Goal: Obtain resource: Download file/media

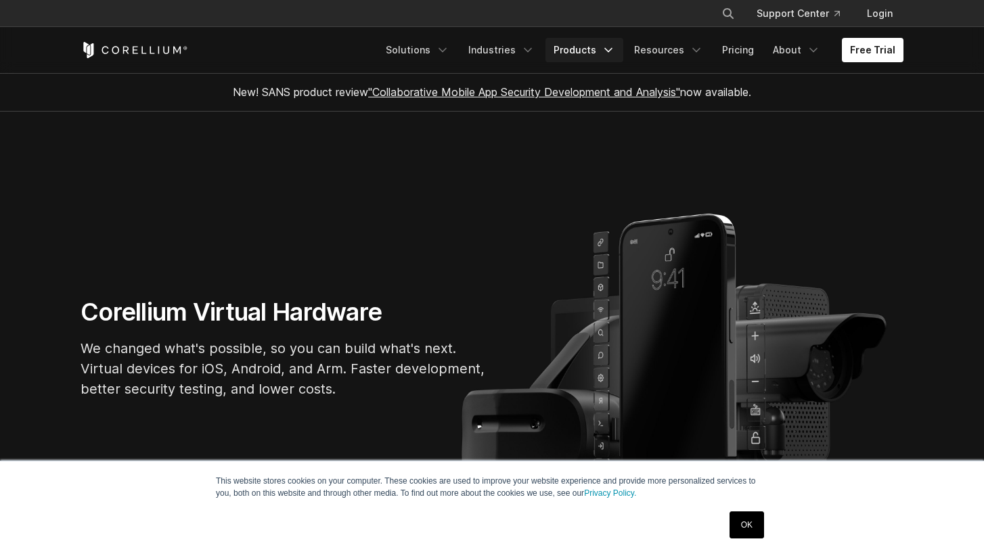
click at [614, 46] on icon "Navigation Menu" at bounding box center [609, 50] width 14 height 14
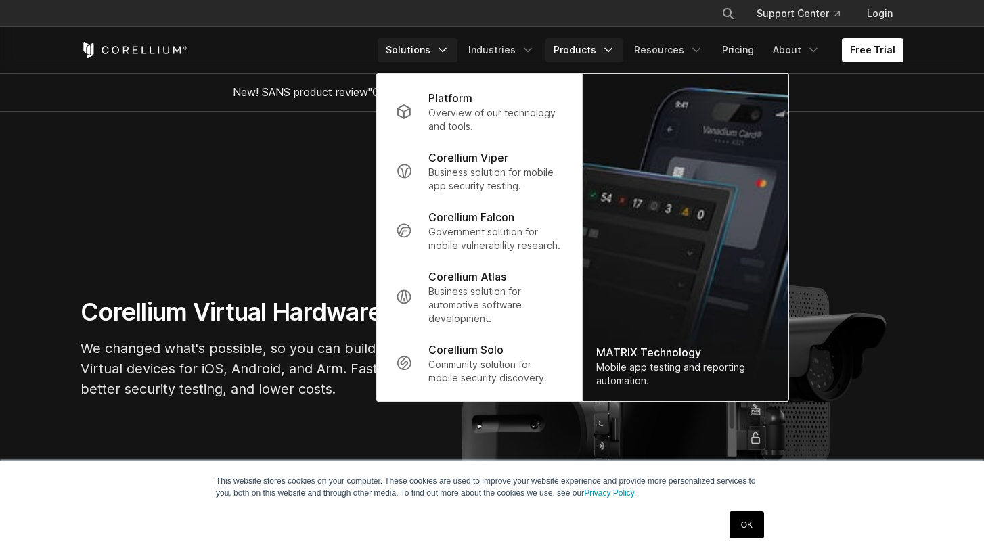
click at [435, 51] on link "Solutions" at bounding box center [418, 50] width 80 height 24
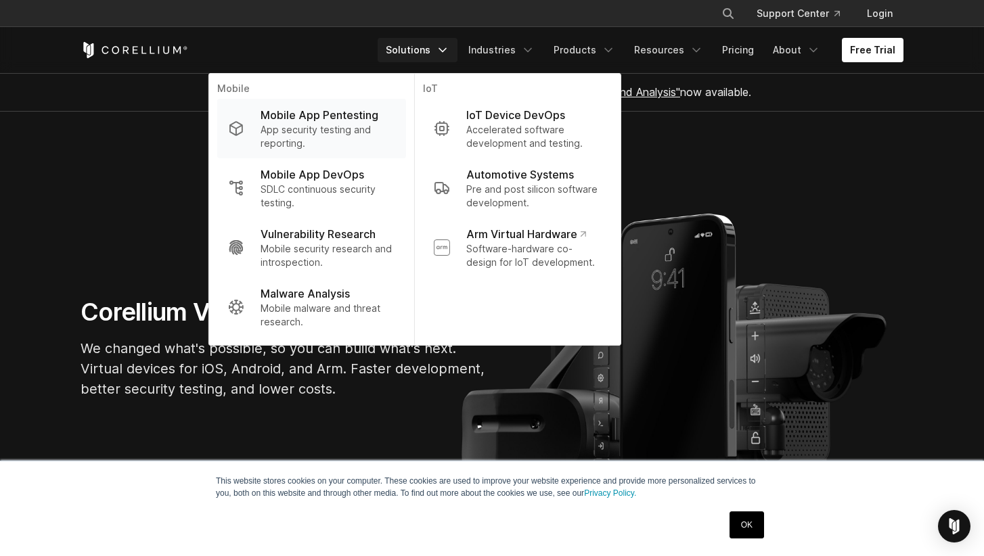
click at [329, 118] on p "Mobile App Pentesting" at bounding box center [320, 115] width 118 height 16
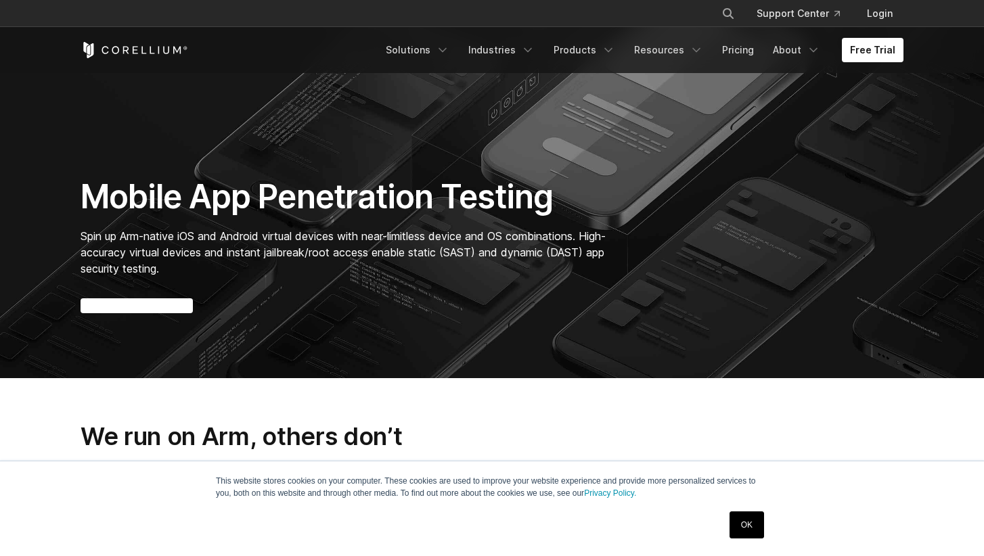
scroll to position [242, 0]
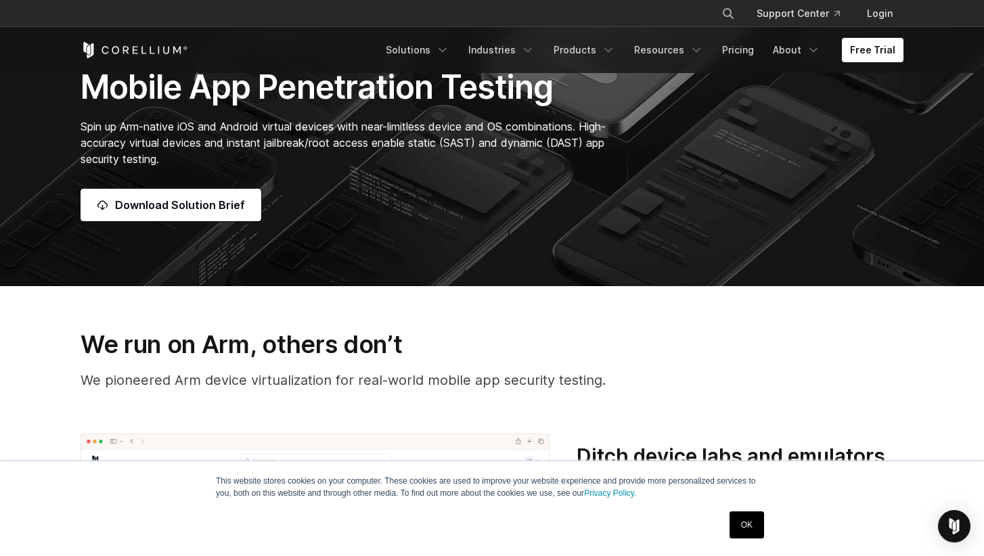
click at [739, 517] on link "OK" at bounding box center [747, 525] width 35 height 27
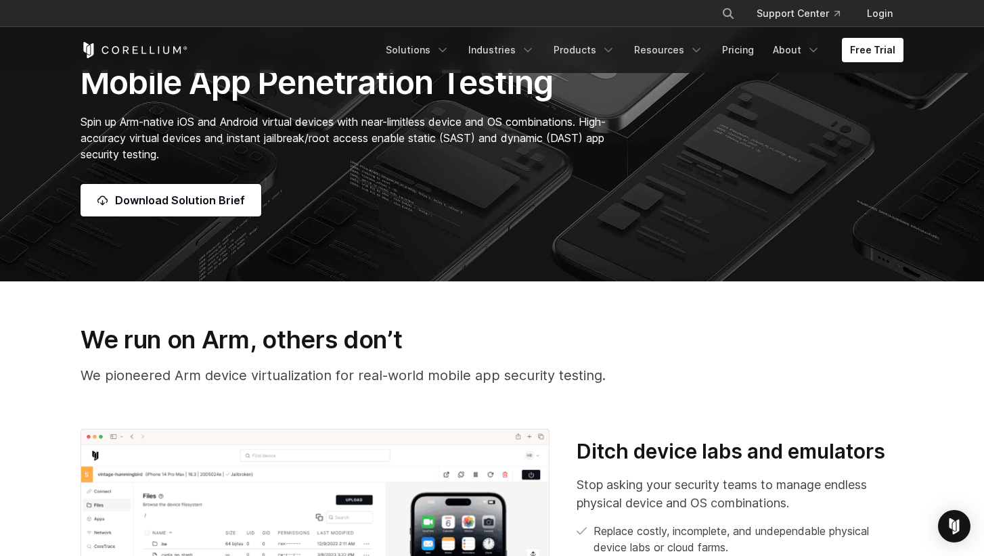
scroll to position [177, 0]
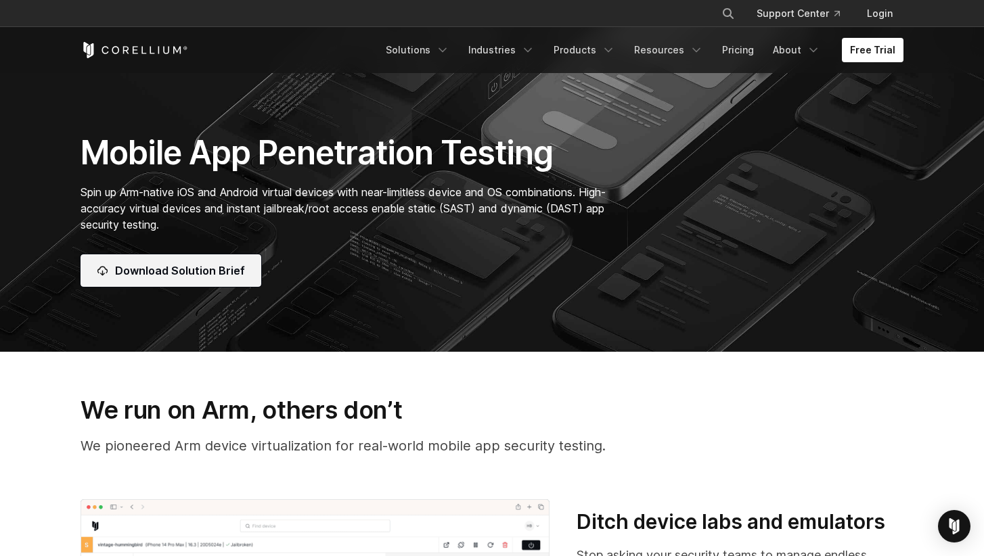
click at [187, 273] on span "Download Solution Brief" at bounding box center [180, 271] width 130 height 16
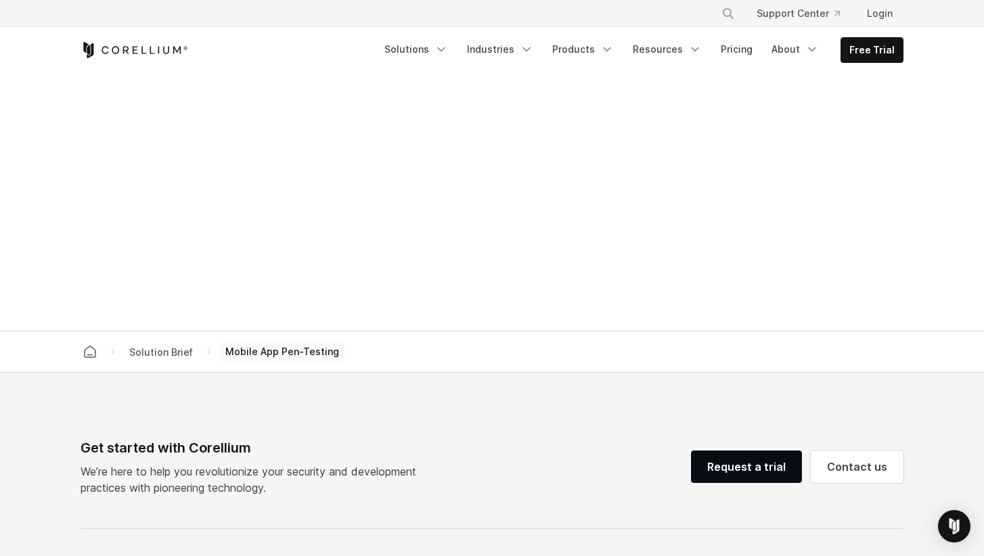
scroll to position [734, 0]
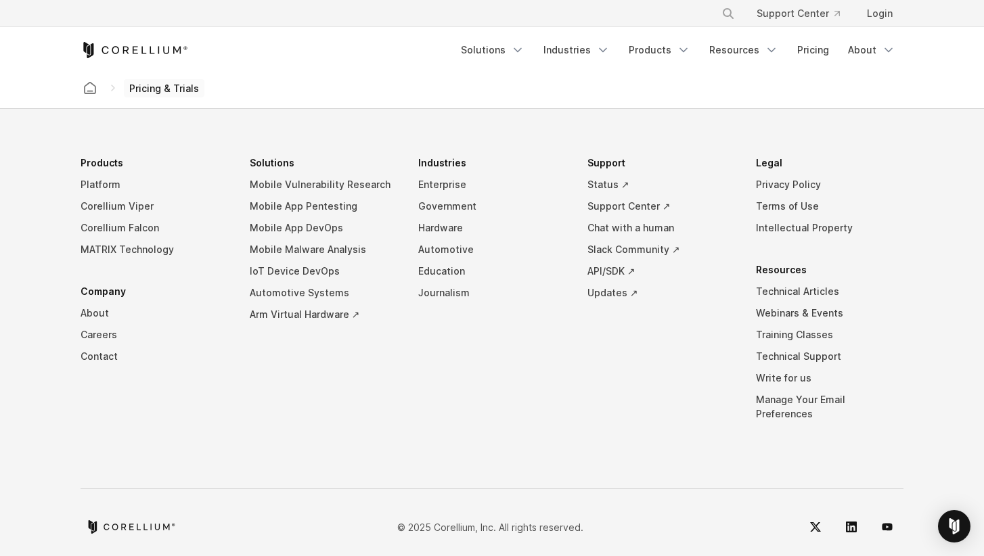
scroll to position [2411, 0]
click at [818, 45] on link "Pricing" at bounding box center [813, 50] width 48 height 24
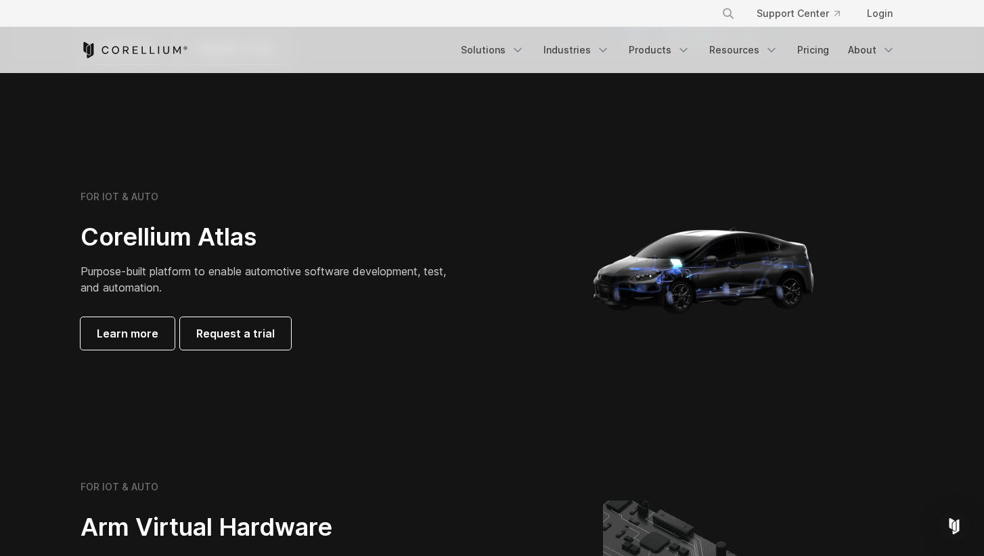
scroll to position [1225, 0]
